Goal: Transaction & Acquisition: Purchase product/service

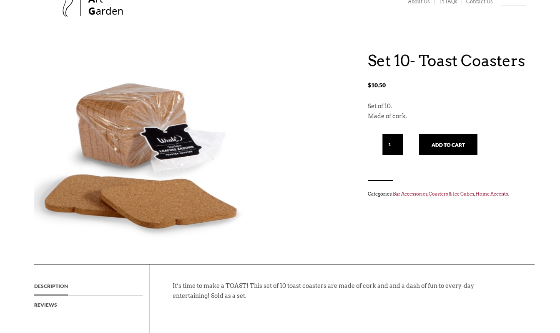
scroll to position [35, 0]
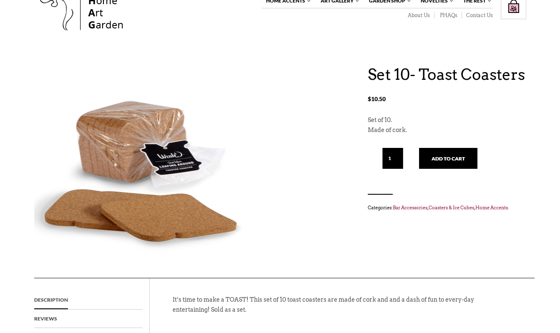
click at [148, 222] on img at bounding box center [140, 165] width 213 height 190
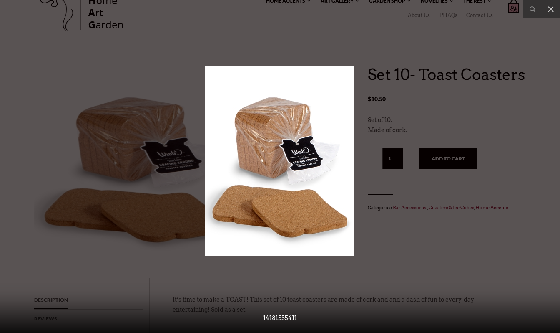
click at [441, 196] on div at bounding box center [280, 166] width 560 height 333
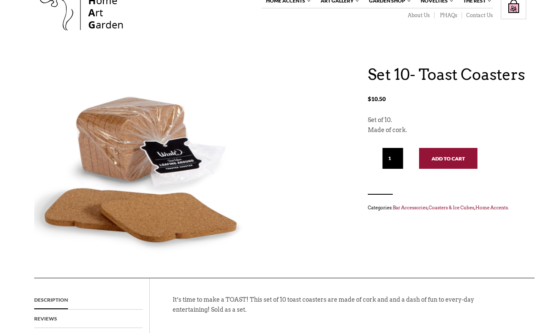
click at [448, 160] on button "Add to cart" at bounding box center [448, 158] width 58 height 21
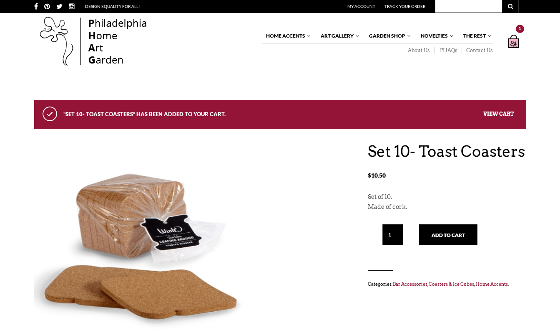
click at [496, 109] on div "“Set 10- Toast Coasters” has been added to your cart. View cart" at bounding box center [280, 114] width 492 height 29
click at [496, 113] on link "View cart" at bounding box center [499, 113] width 30 height 6
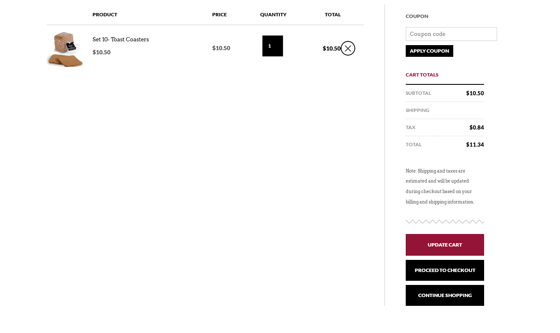
scroll to position [143, 0]
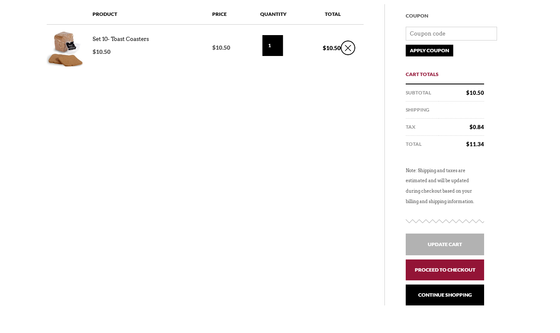
click at [424, 267] on link "Proceed to checkout" at bounding box center [445, 269] width 78 height 21
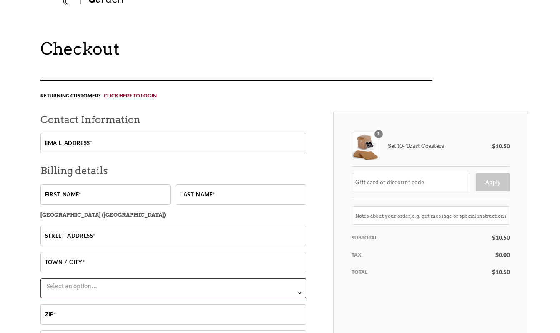
scroll to position [62, 0]
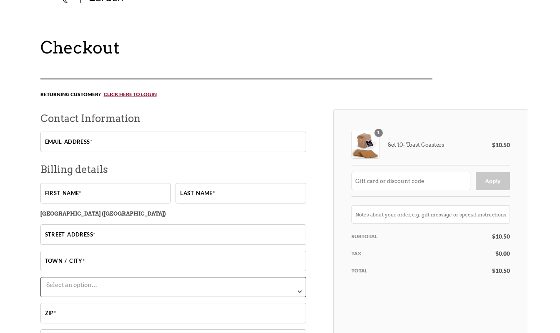
click at [199, 136] on input "Email address *" at bounding box center [173, 141] width 266 height 20
type input "[EMAIL_ADDRESS][DOMAIN_NAME]"
type input "[DEMOGRAPHIC_DATA]"
type input "Klempp"
type input "[STREET_ADDRESS]"
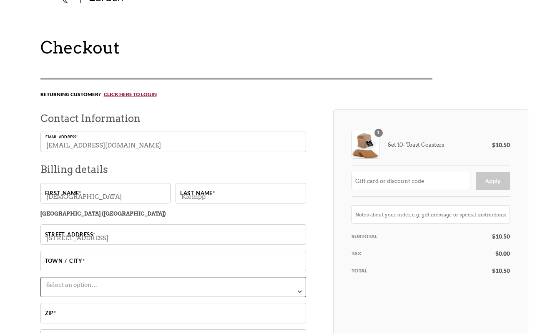
type input "[GEOGRAPHIC_DATA]"
select select "MN"
type input "55401"
type input "6126691358"
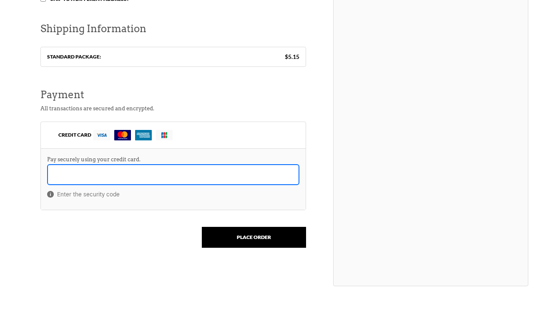
scroll to position [458, 0]
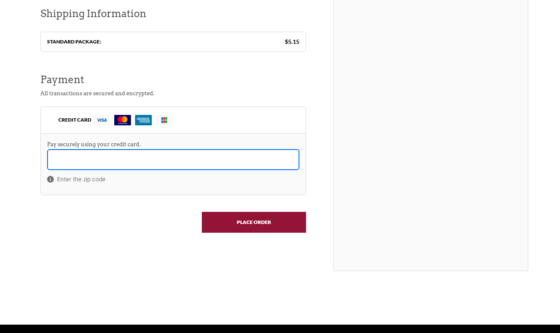
click at [242, 222] on input "Place order" at bounding box center [254, 222] width 104 height 21
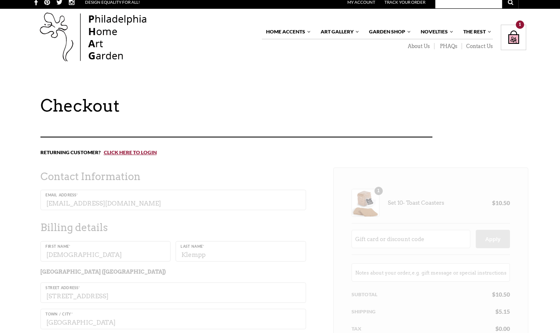
scroll to position [0, 0]
